Goal: Information Seeking & Learning: Find specific page/section

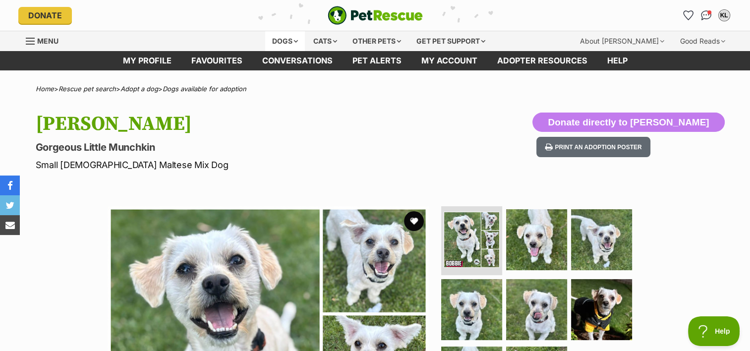
click at [291, 41] on div "Dogs" at bounding box center [285, 41] width 40 height 20
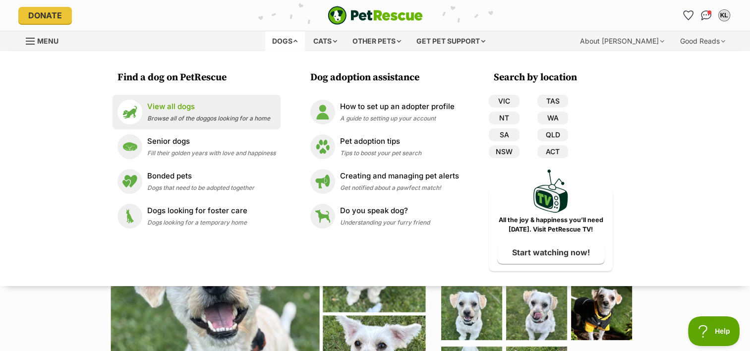
click at [170, 116] on span "Browse all of the doggos looking for a home" at bounding box center [208, 117] width 123 height 7
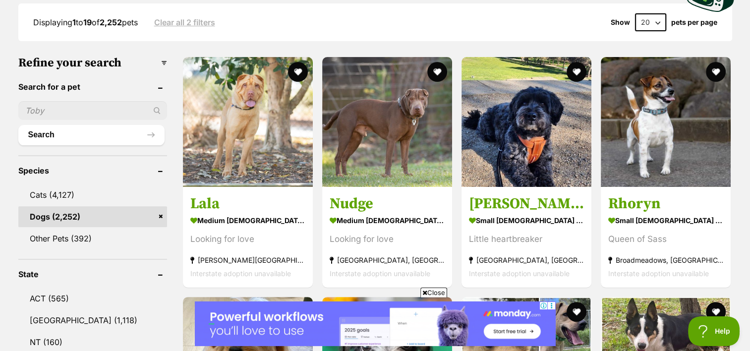
scroll to position [270, 0]
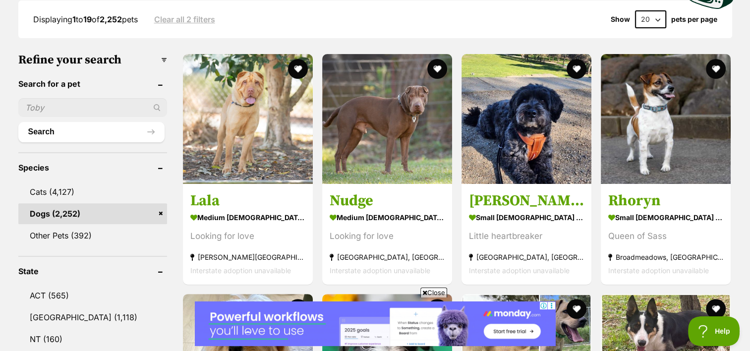
click at [55, 105] on input "text" at bounding box center [92, 107] width 149 height 19
type input "Beau"
click at [152, 129] on button "Search" at bounding box center [91, 132] width 146 height 20
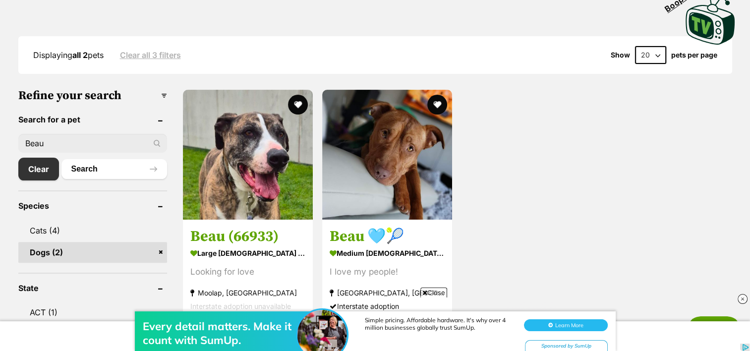
scroll to position [222, 0]
